Goal: Task Accomplishment & Management: Manage account settings

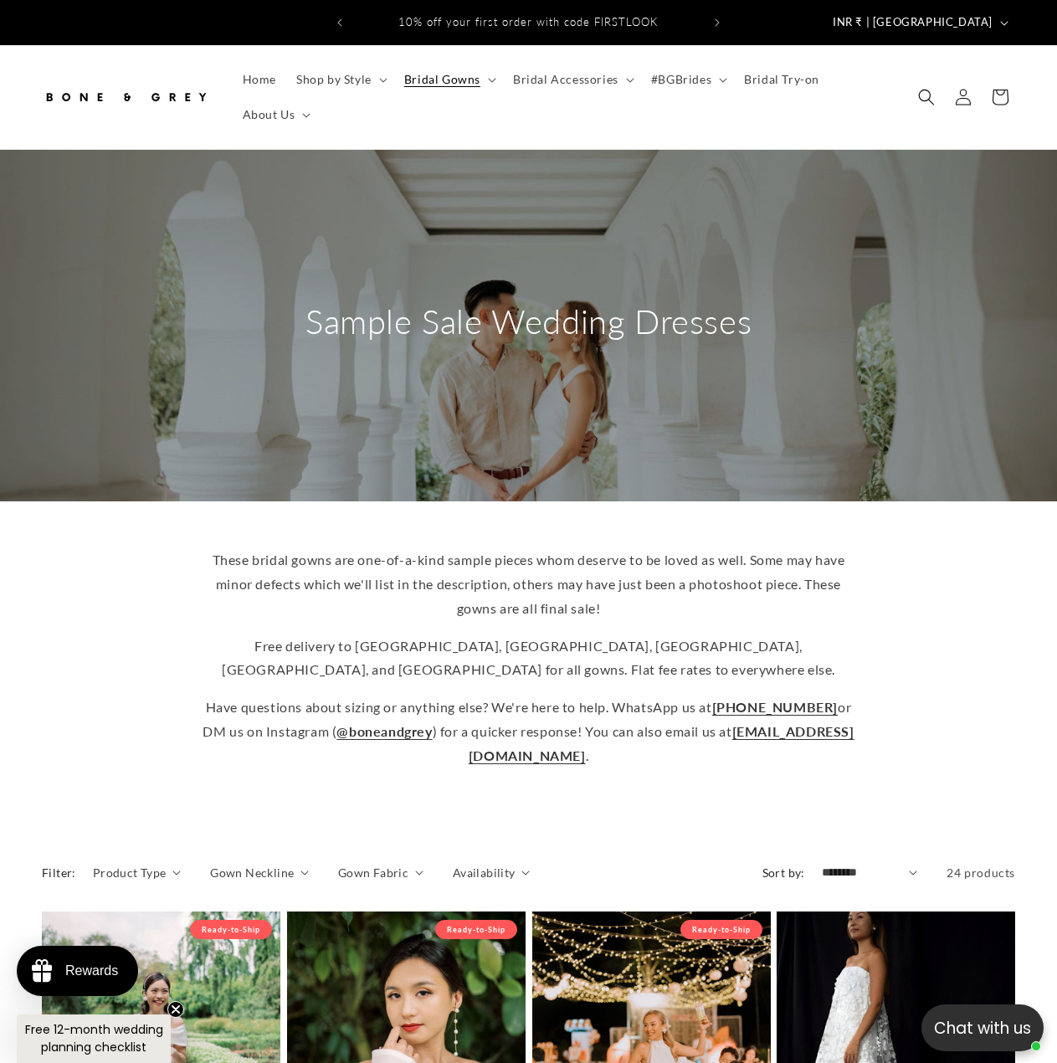
click at [927, 612] on div "These bridal gowns are one-of-a-kind sample pieces whom deserve to be loved as …" at bounding box center [528, 658] width 1057 height 246
click at [914, 538] on div "These bridal gowns are one-of-a-kind sample pieces whom deserve to be loved as …" at bounding box center [528, 658] width 1057 height 246
click at [992, 15] on span "INR ₹ | India" at bounding box center [913, 22] width 160 height 17
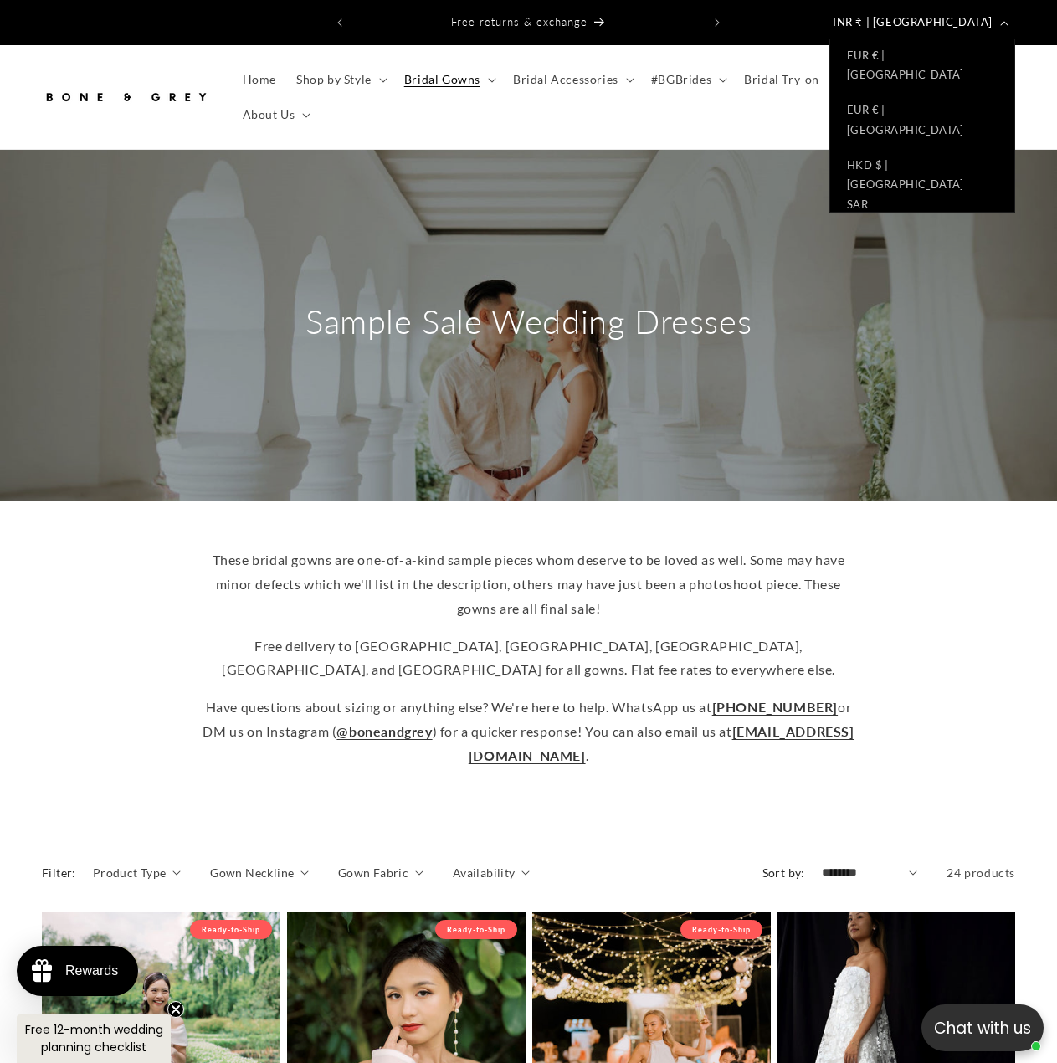
scroll to position [586, 0]
click at [939, 413] on link "SGD $ | Singapore" at bounding box center [922, 440] width 184 height 55
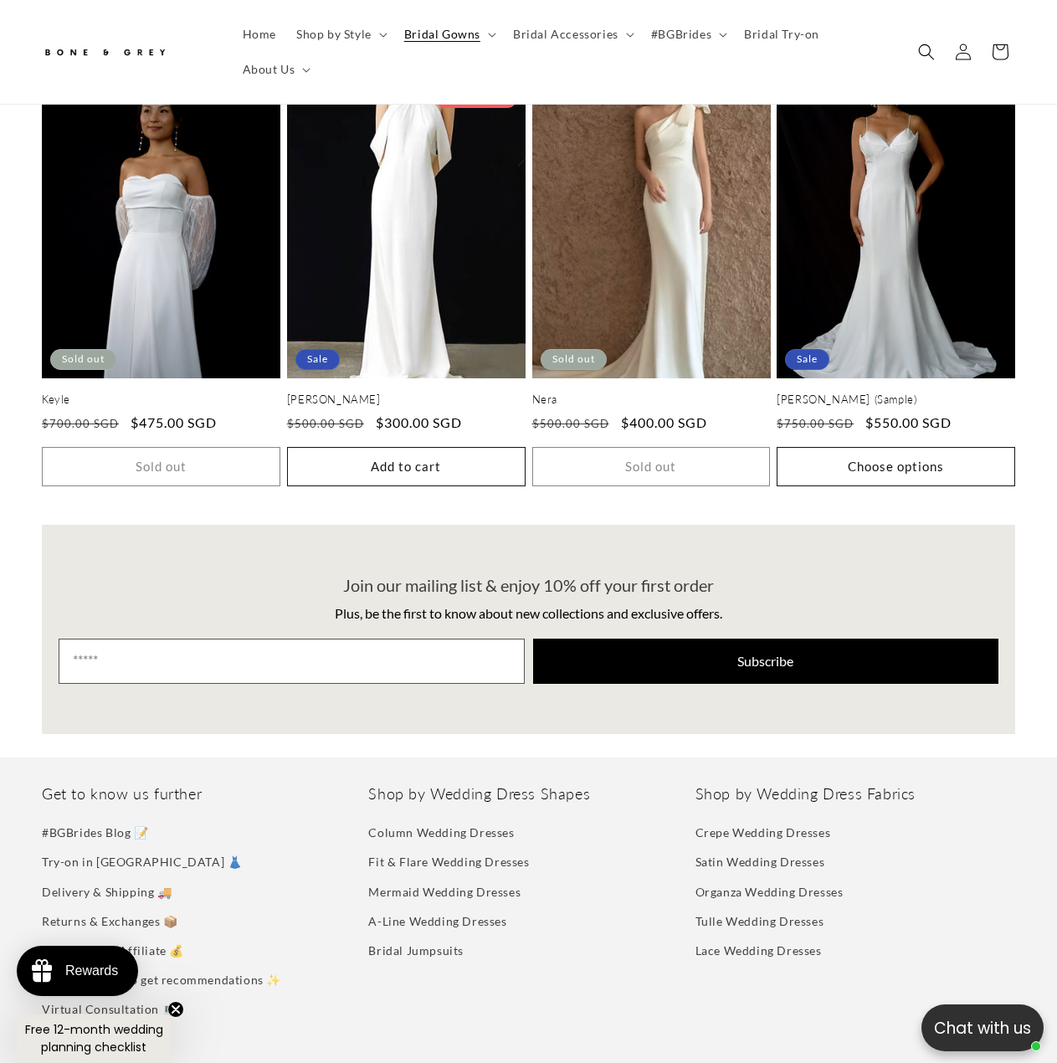
scroll to position [0, 695]
